Goal: Transaction & Acquisition: Purchase product/service

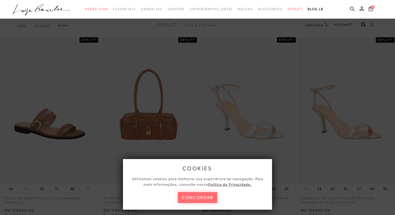
click at [190, 198] on button "concordar" at bounding box center [197, 197] width 39 height 11
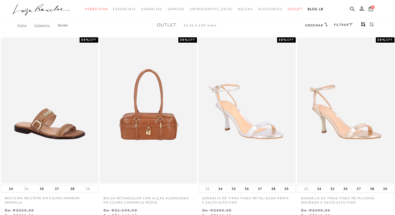
click at [350, 23] on icon at bounding box center [351, 24] width 4 height 3
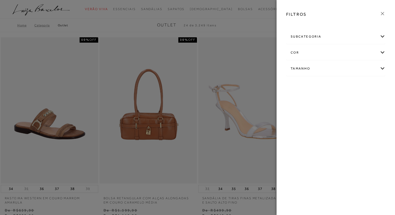
click at [382, 70] on div "Tamanho" at bounding box center [336, 69] width 99 height 14
click at [299, 107] on link "Ver mais..." at bounding box center [300, 109] width 14 height 4
click at [336, 116] on label "36" at bounding box center [332, 113] width 12 height 11
click at [330, 116] on input "36" at bounding box center [327, 114] width 5 height 5
checkbox input "true"
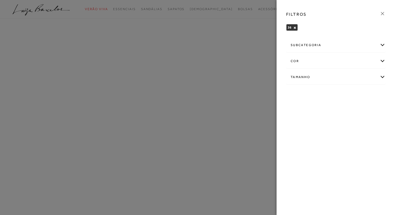
click at [242, 131] on div at bounding box center [197, 107] width 395 height 215
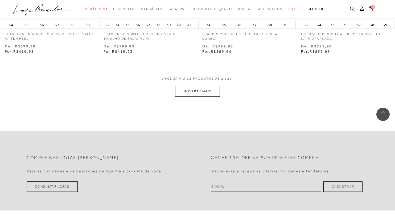
scroll to position [575, 0]
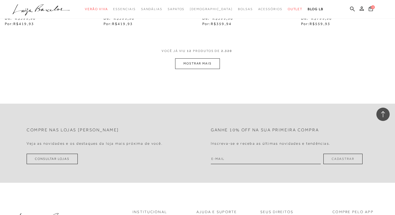
click at [193, 65] on button "MOSTRAR MAIS" at bounding box center [197, 63] width 45 height 10
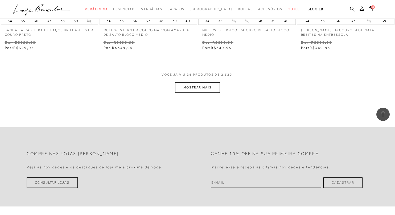
scroll to position [1127, 0]
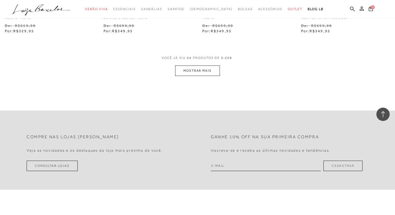
click at [193, 67] on button "MOSTRAR MAIS" at bounding box center [197, 71] width 45 height 10
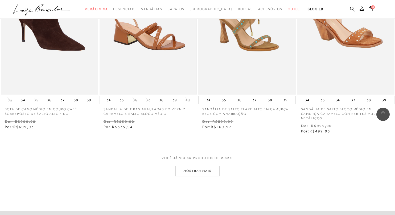
scroll to position [1592, 0]
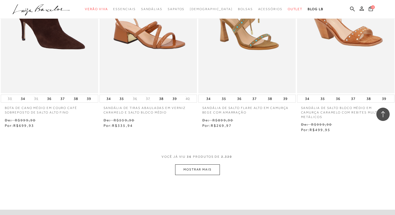
click at [198, 164] on button "MOSTRAR MAIS" at bounding box center [197, 169] width 45 height 10
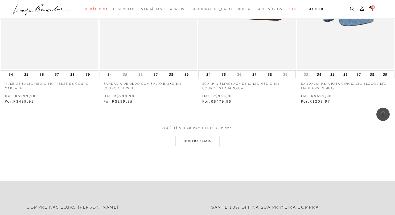
scroll to position [2181, 0]
click at [200, 136] on button "MOSTRAR MAIS" at bounding box center [197, 141] width 45 height 10
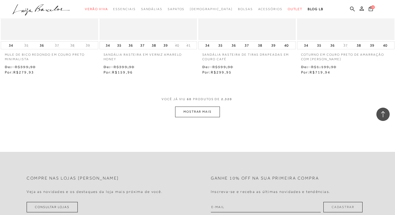
scroll to position [2781, 0]
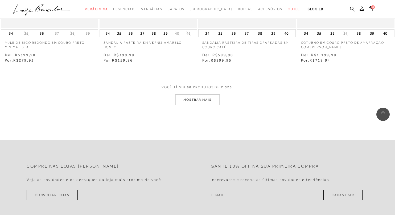
click at [210, 95] on button "MOSTRAR MAIS" at bounding box center [197, 100] width 45 height 10
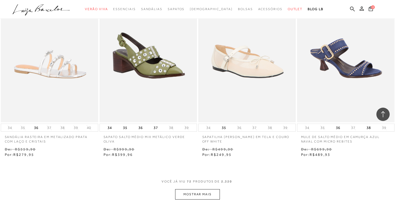
scroll to position [3327, 0]
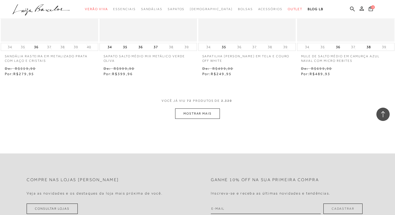
click at [203, 108] on button "MOSTRAR MAIS" at bounding box center [197, 113] width 45 height 10
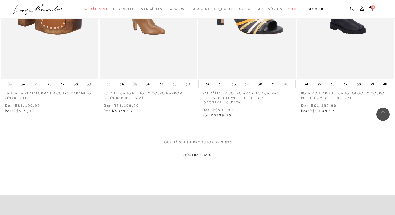
scroll to position [3850, 0]
click at [196, 149] on button "MOSTRAR MAIS" at bounding box center [197, 154] width 45 height 10
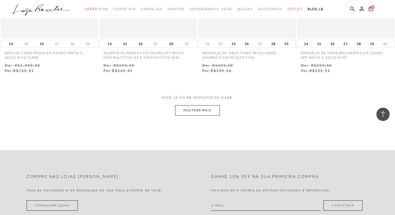
scroll to position [4454, 0]
click at [199, 104] on button "MOSTRAR MAIS" at bounding box center [197, 109] width 45 height 10
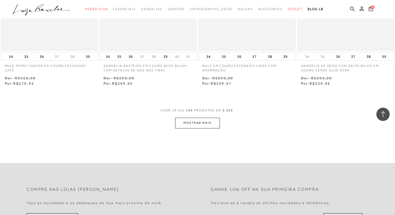
scroll to position [5018, 0]
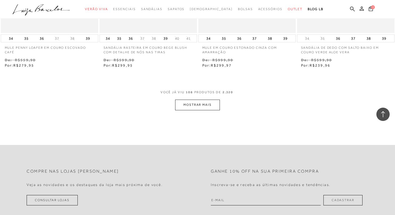
click at [201, 100] on button "MOSTRAR MAIS" at bounding box center [197, 105] width 45 height 10
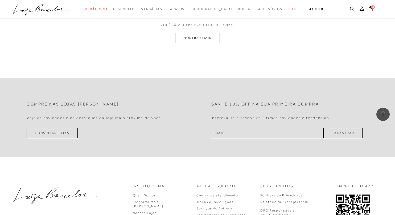
scroll to position [5641, 0]
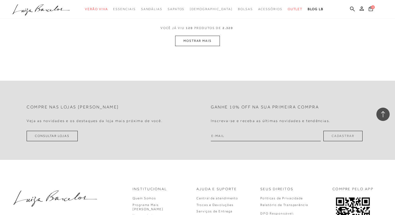
click at [210, 36] on button "MOSTRAR MAIS" at bounding box center [197, 41] width 45 height 10
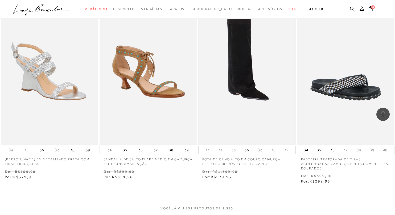
scroll to position [6030, 0]
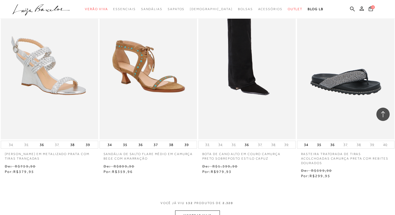
click at [186, 210] on button "MOSTRAR MAIS" at bounding box center [197, 215] width 45 height 10
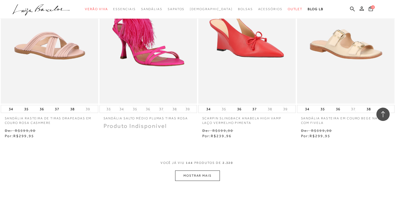
scroll to position [6630, 0]
click at [193, 170] on button "MOSTRAR MAIS" at bounding box center [197, 175] width 45 height 10
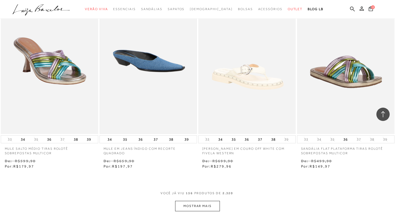
scroll to position [7209, 0]
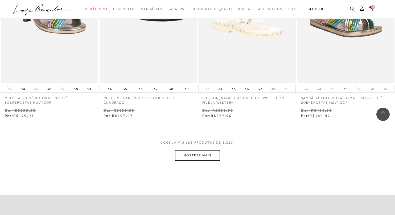
click at [201, 150] on button "MOSTRAR MAIS" at bounding box center [197, 155] width 45 height 10
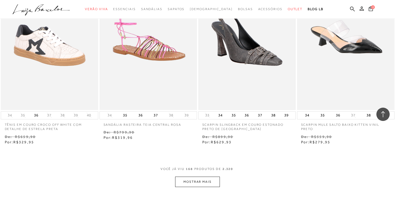
scroll to position [7744, 0]
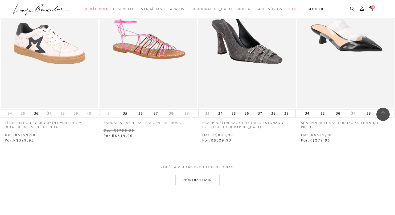
click at [197, 175] on button "MOSTRAR MAIS" at bounding box center [197, 180] width 45 height 10
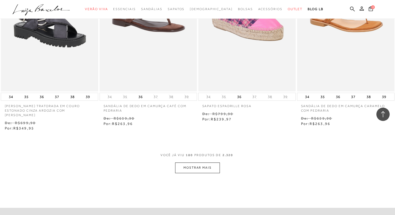
scroll to position [8321, 0]
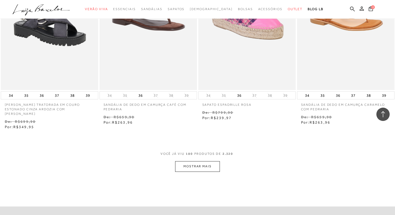
click at [195, 161] on button "MOSTRAR MAIS" at bounding box center [197, 166] width 45 height 10
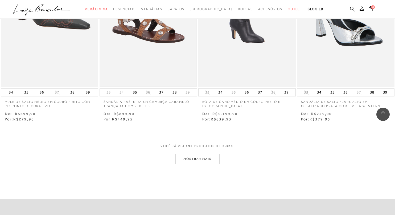
scroll to position [8897, 0]
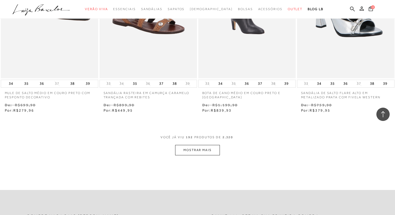
click at [197, 145] on button "MOSTRAR MAIS" at bounding box center [197, 150] width 45 height 10
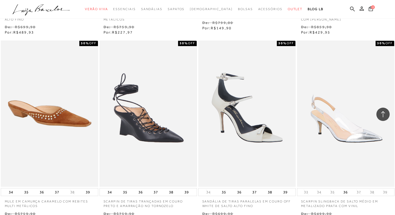
scroll to position [9444, 0]
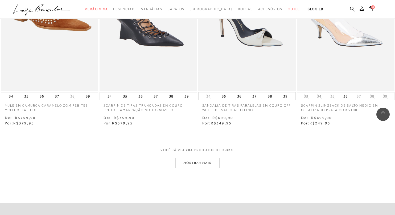
click at [192, 158] on button "MOSTRAR MAIS" at bounding box center [197, 163] width 45 height 10
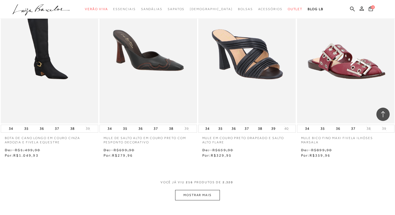
scroll to position [9976, 0]
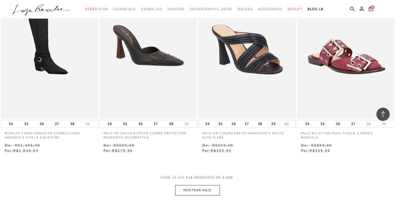
click at [191, 185] on button "MOSTRAR MAIS" at bounding box center [197, 190] width 45 height 10
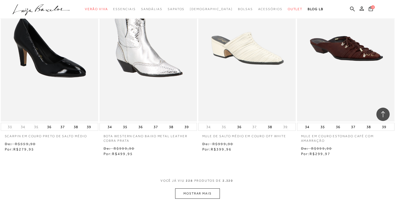
scroll to position [10533, 0]
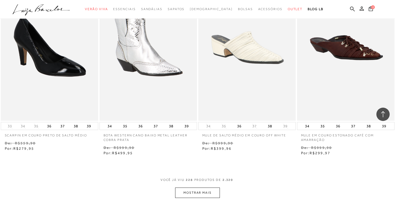
click at [192, 187] on button "MOSTRAR MAIS" at bounding box center [197, 192] width 45 height 10
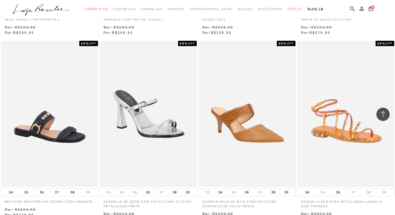
scroll to position [11037, 0]
